Goal: Find contact information: Find contact information

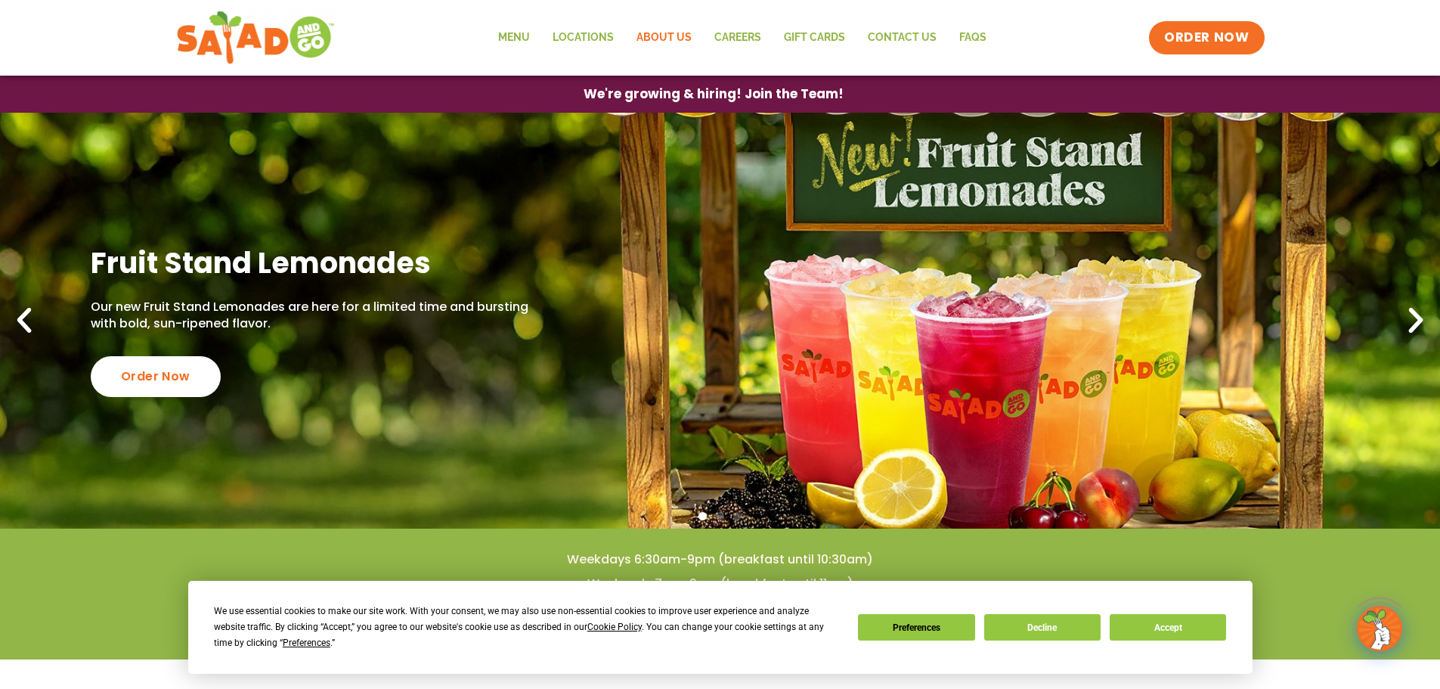
click at [653, 36] on link "About Us" at bounding box center [664, 37] width 78 height 35
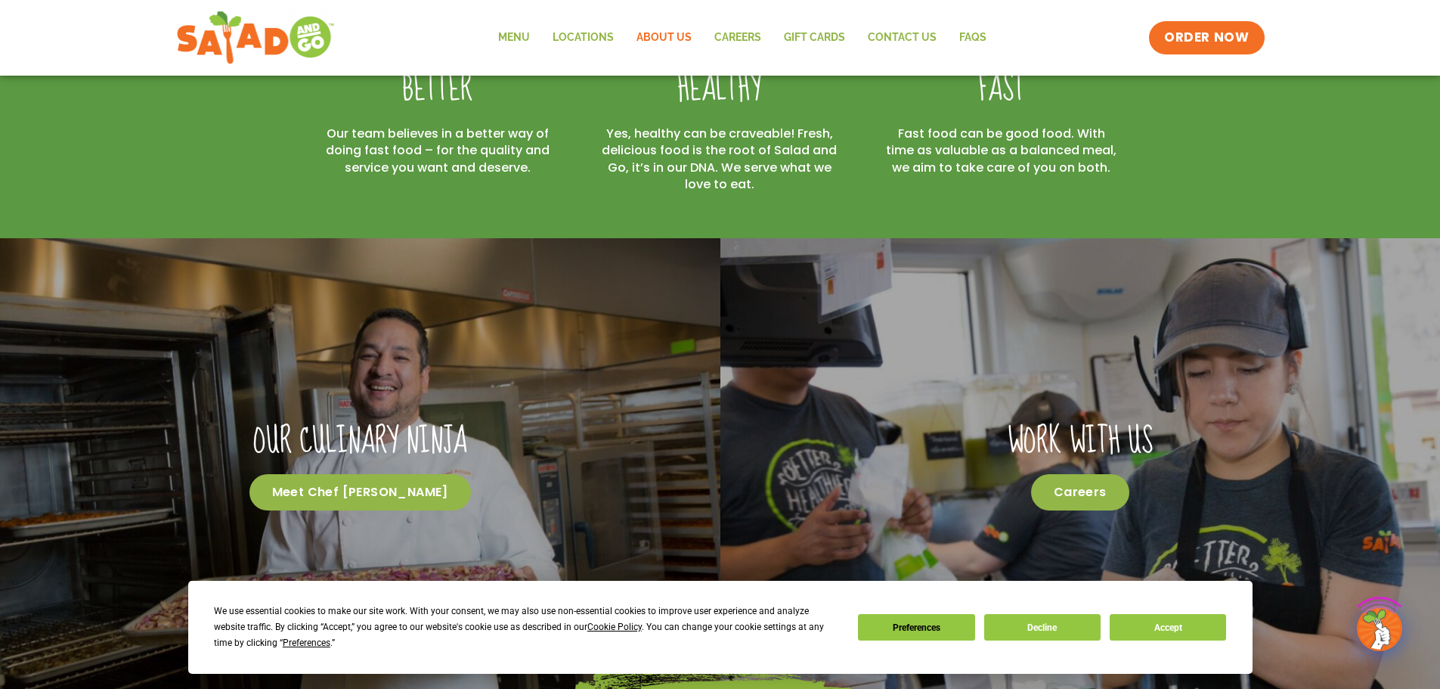
scroll to position [756, 0]
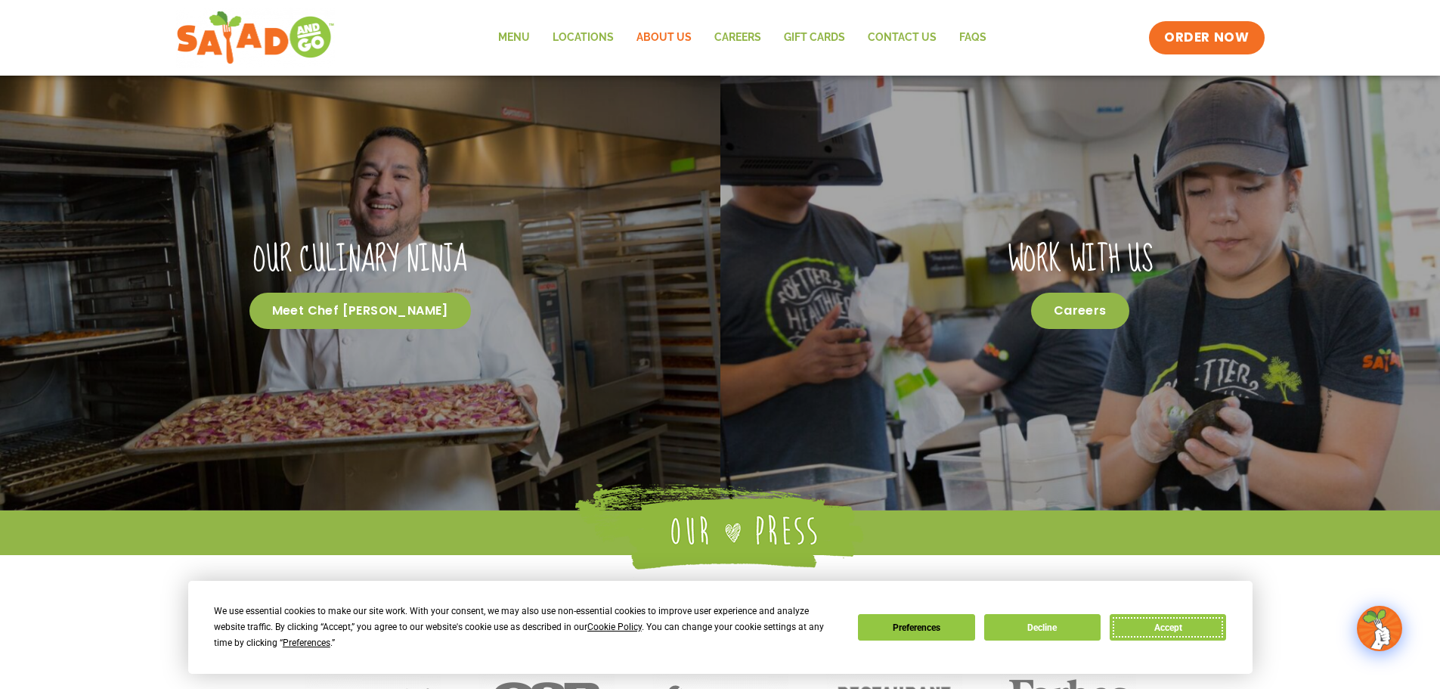
click at [1153, 627] on button "Accept" at bounding box center [1168, 627] width 116 height 26
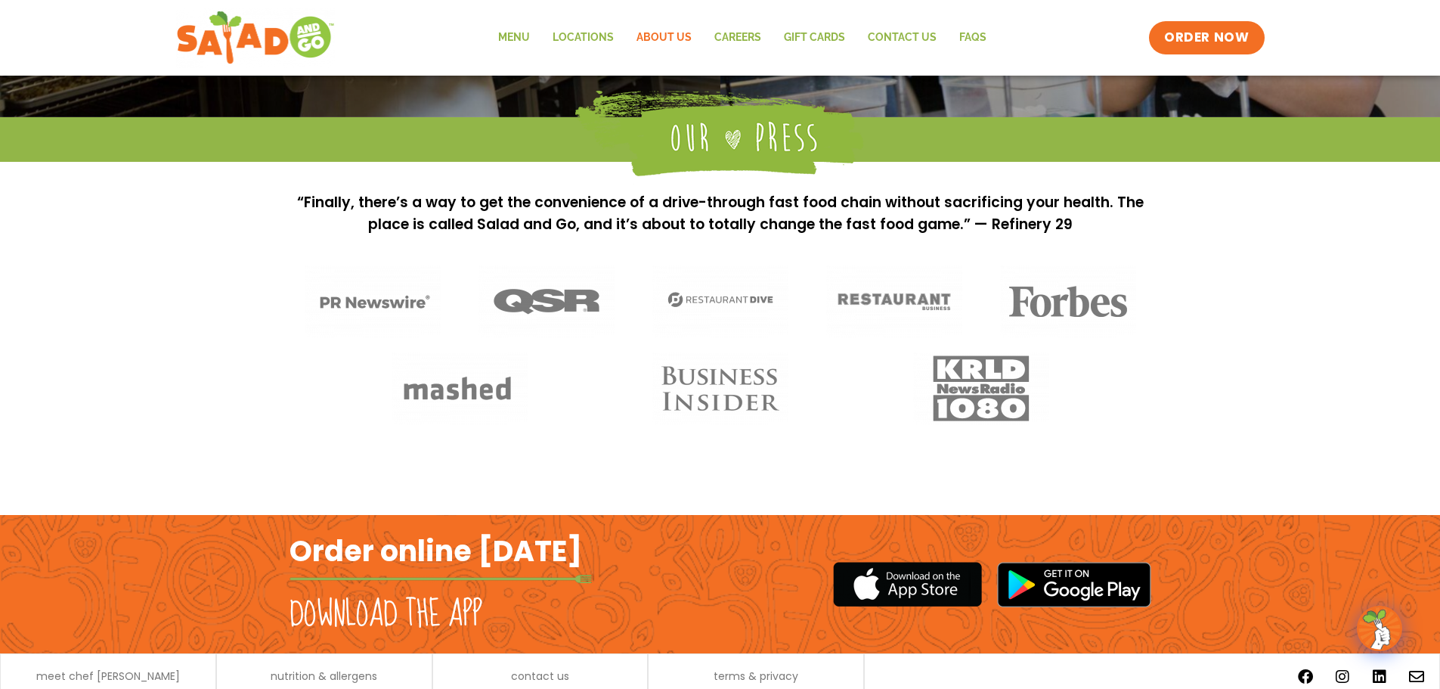
scroll to position [1207, 0]
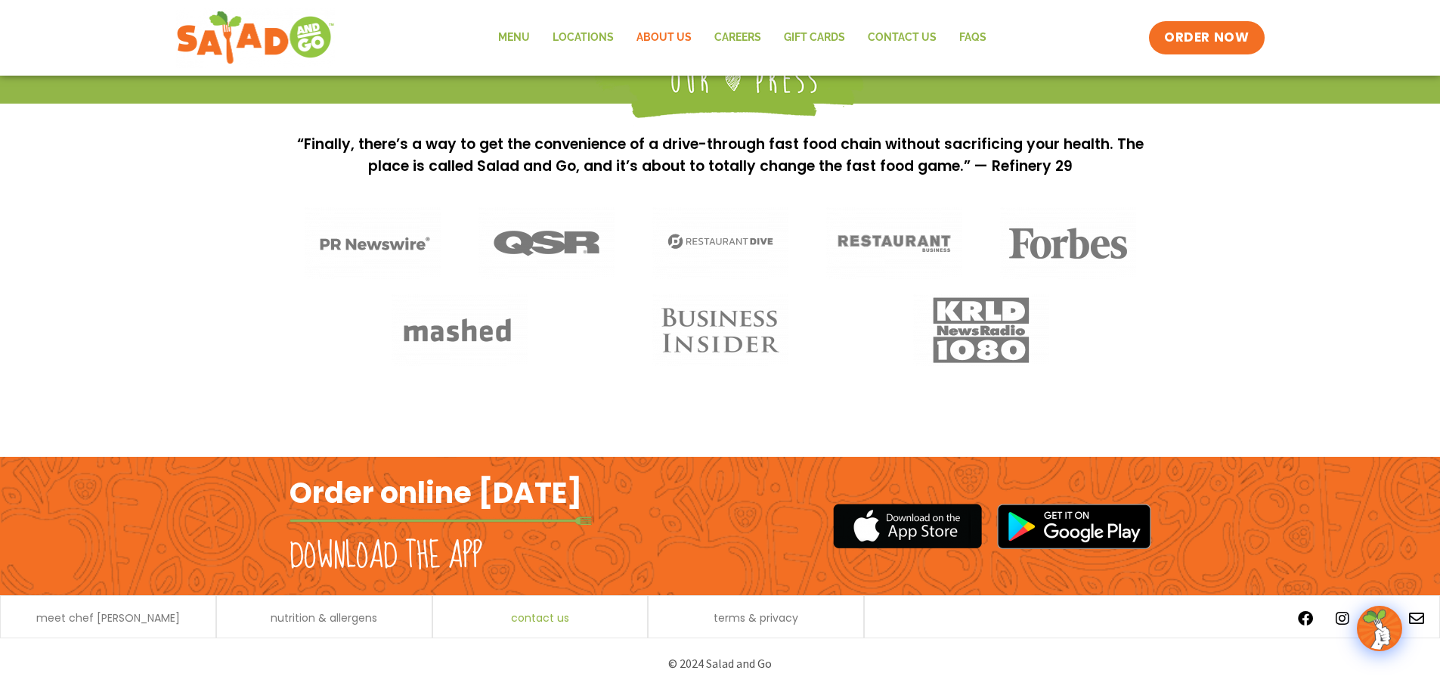
click at [533, 618] on span "contact us" at bounding box center [540, 617] width 58 height 11
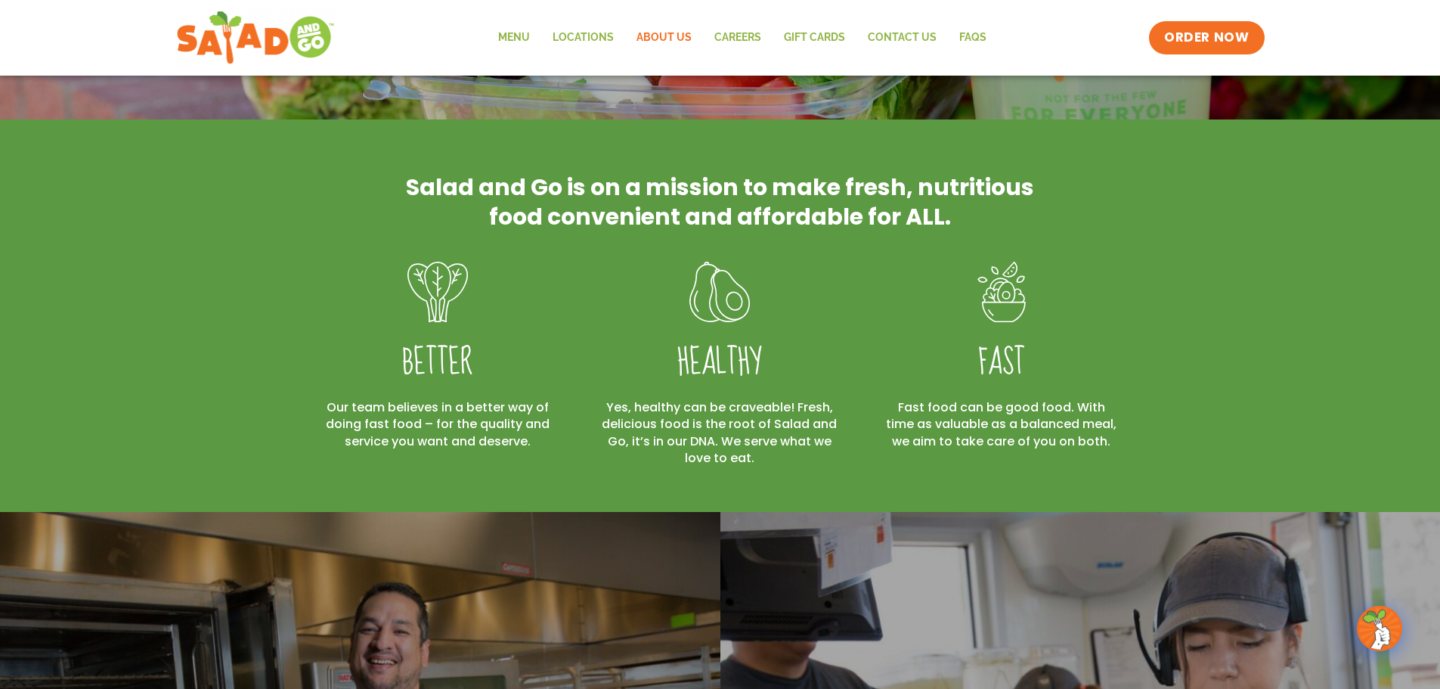
scroll to position [300, 0]
